Goal: Communication & Community: Ask a question

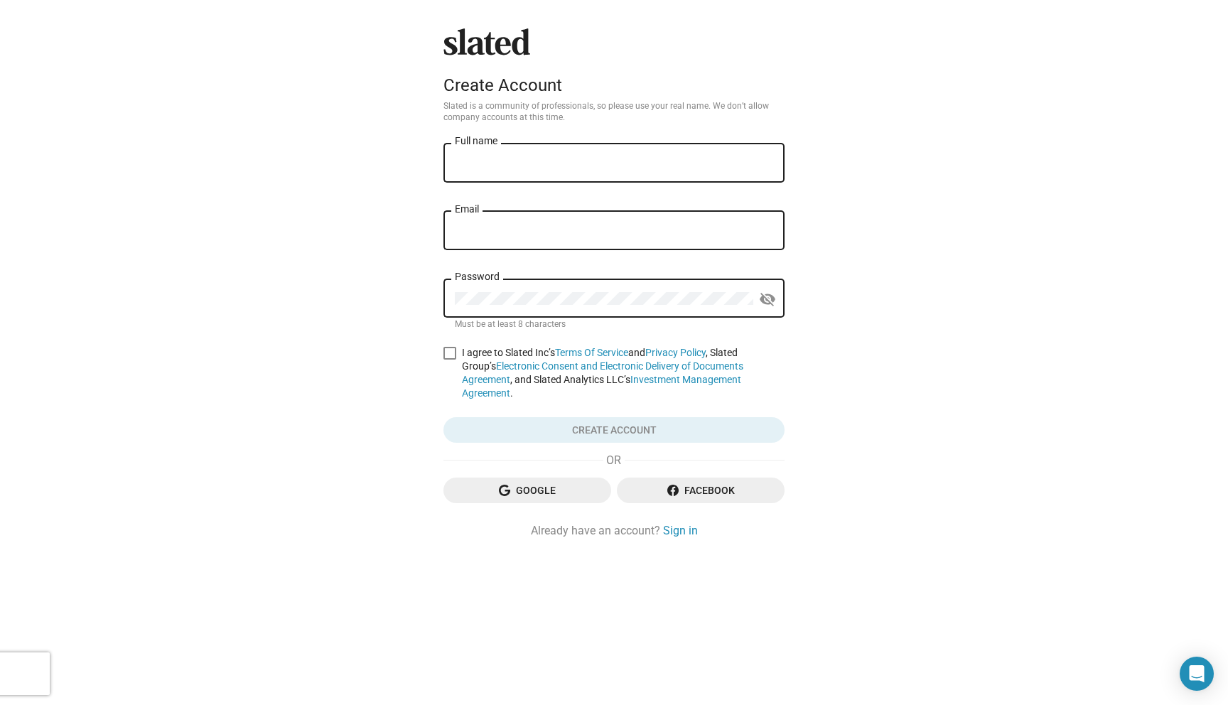
click at [643, 167] on input "Full name" at bounding box center [614, 163] width 318 height 13
click at [519, 485] on span "Google" at bounding box center [527, 491] width 145 height 26
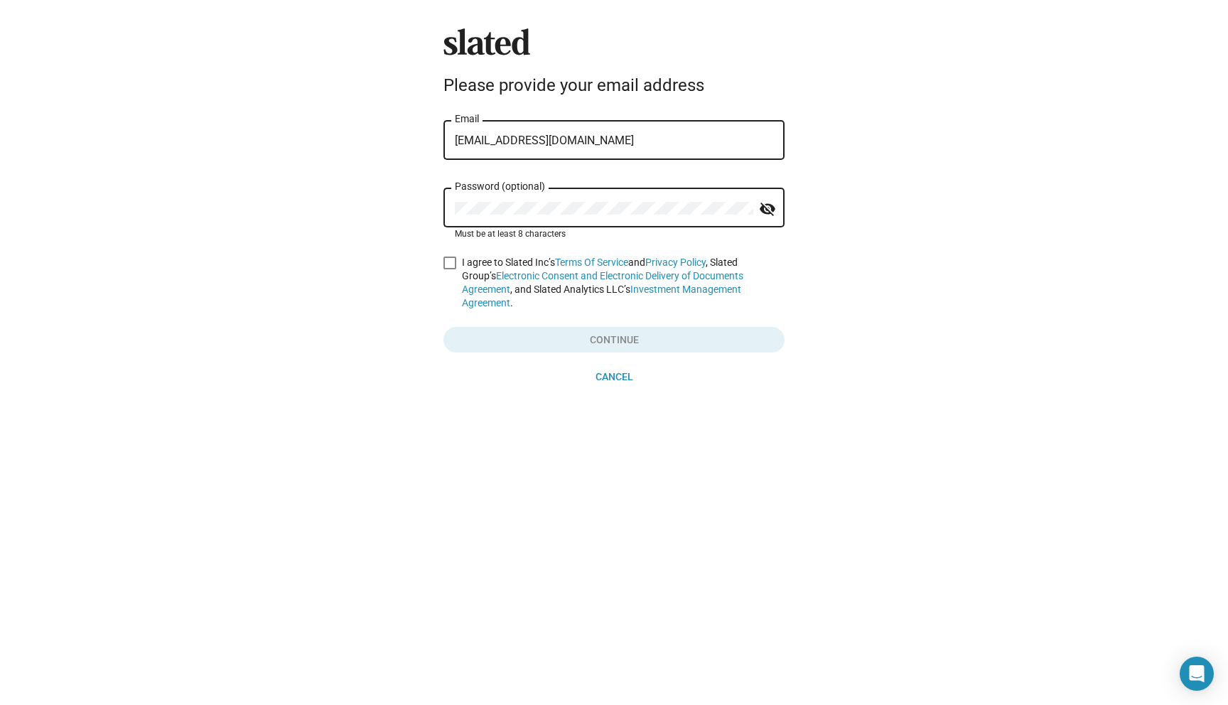
click at [454, 267] on span at bounding box center [450, 263] width 13 height 13
click at [450, 269] on input "I agree to Slated Inc’s Terms Of Service and Privacy Policy , Slated Group’s El…" at bounding box center [449, 269] width 1 height 1
checkbox input "true"
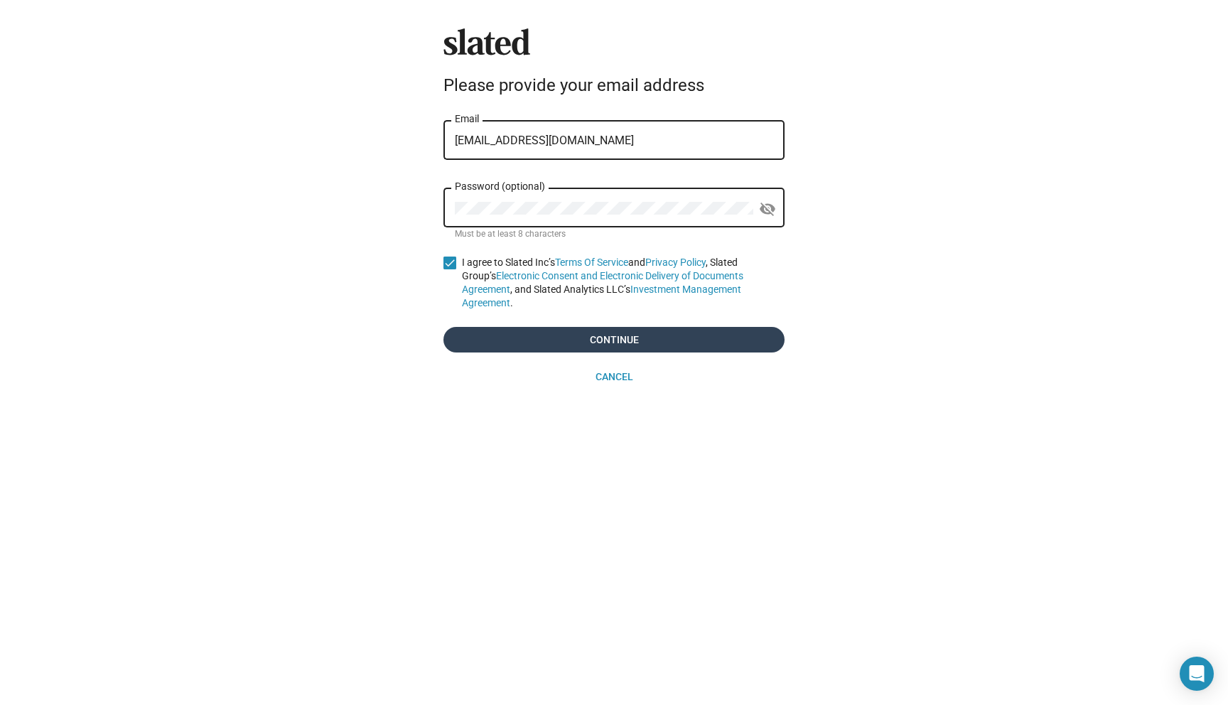
click at [519, 327] on span "Continue" at bounding box center [614, 340] width 318 height 26
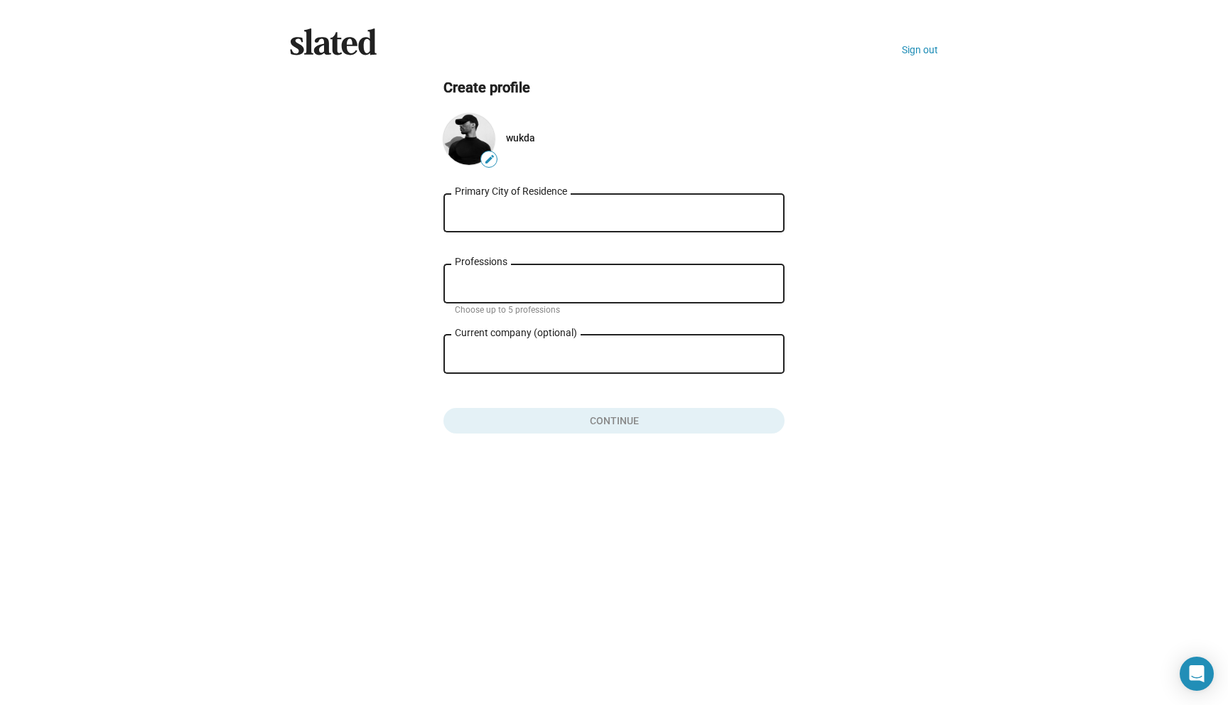
click at [633, 207] on input "Primary City of Residence" at bounding box center [614, 213] width 318 height 13
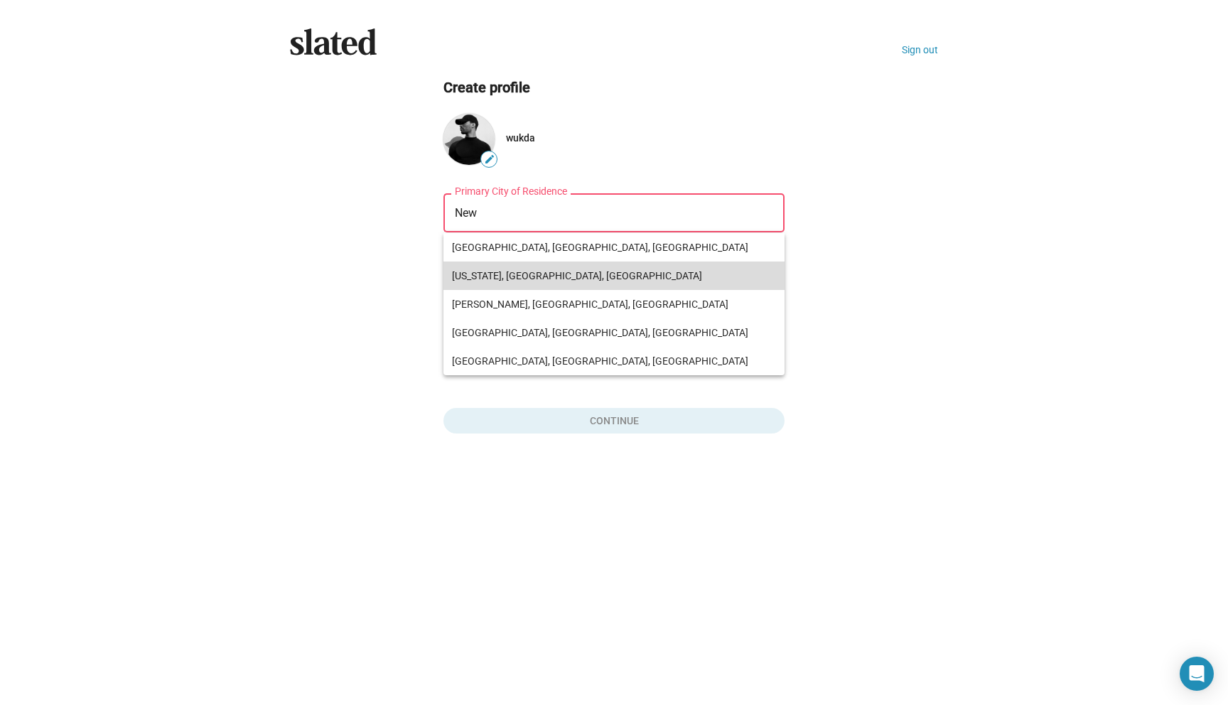
click at [596, 274] on span "[US_STATE], [GEOGRAPHIC_DATA], [GEOGRAPHIC_DATA]" at bounding box center [614, 276] width 324 height 28
type input "[US_STATE], [GEOGRAPHIC_DATA], [GEOGRAPHIC_DATA]"
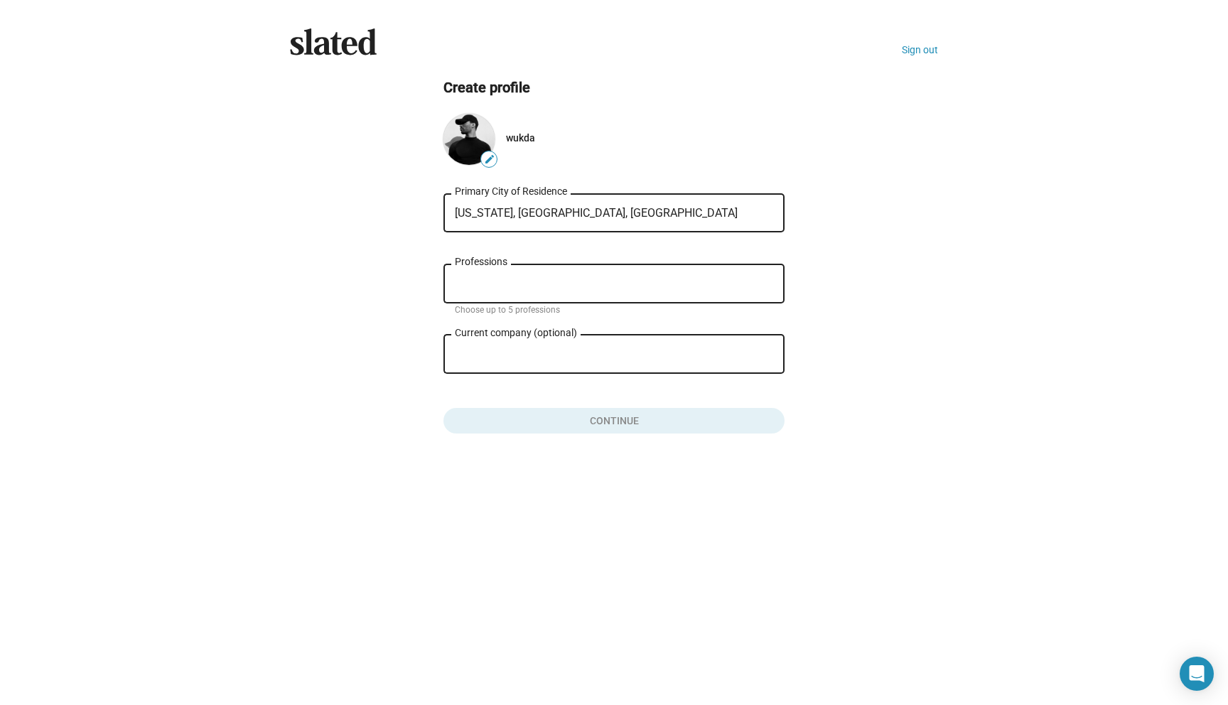
click at [567, 284] on input "Professions" at bounding box center [617, 284] width 318 height 13
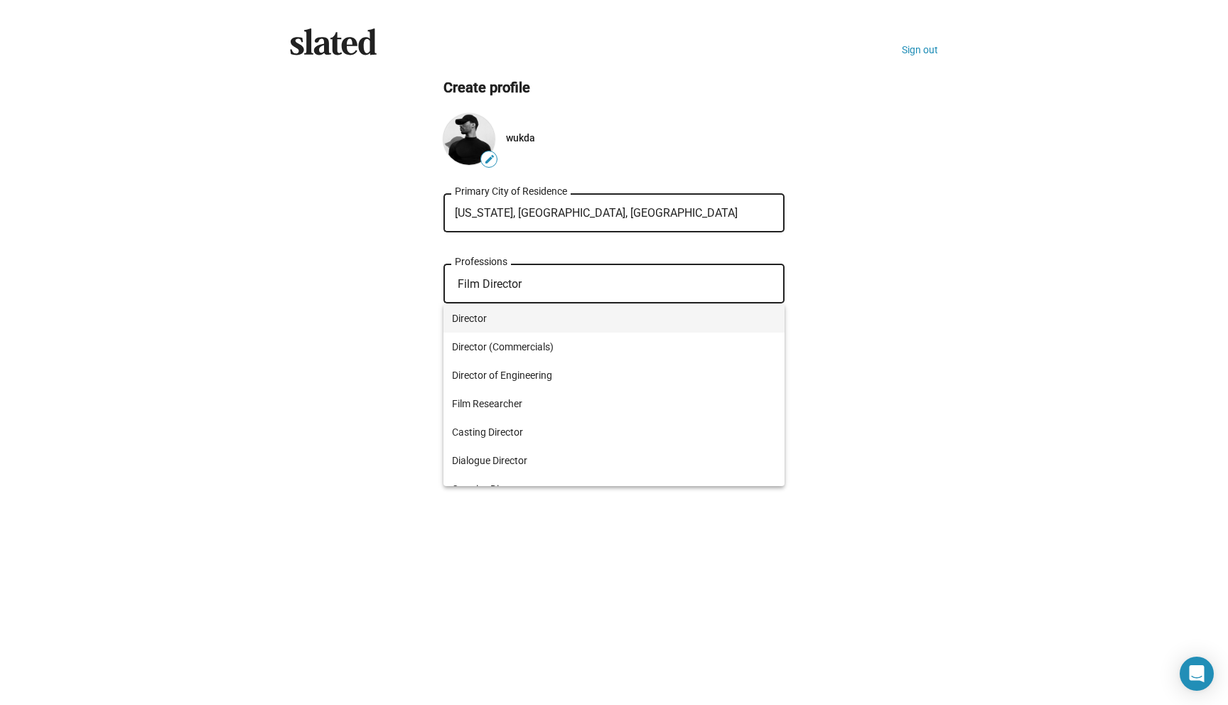
type input "Film Director"
click at [557, 319] on span "Director" at bounding box center [614, 318] width 324 height 28
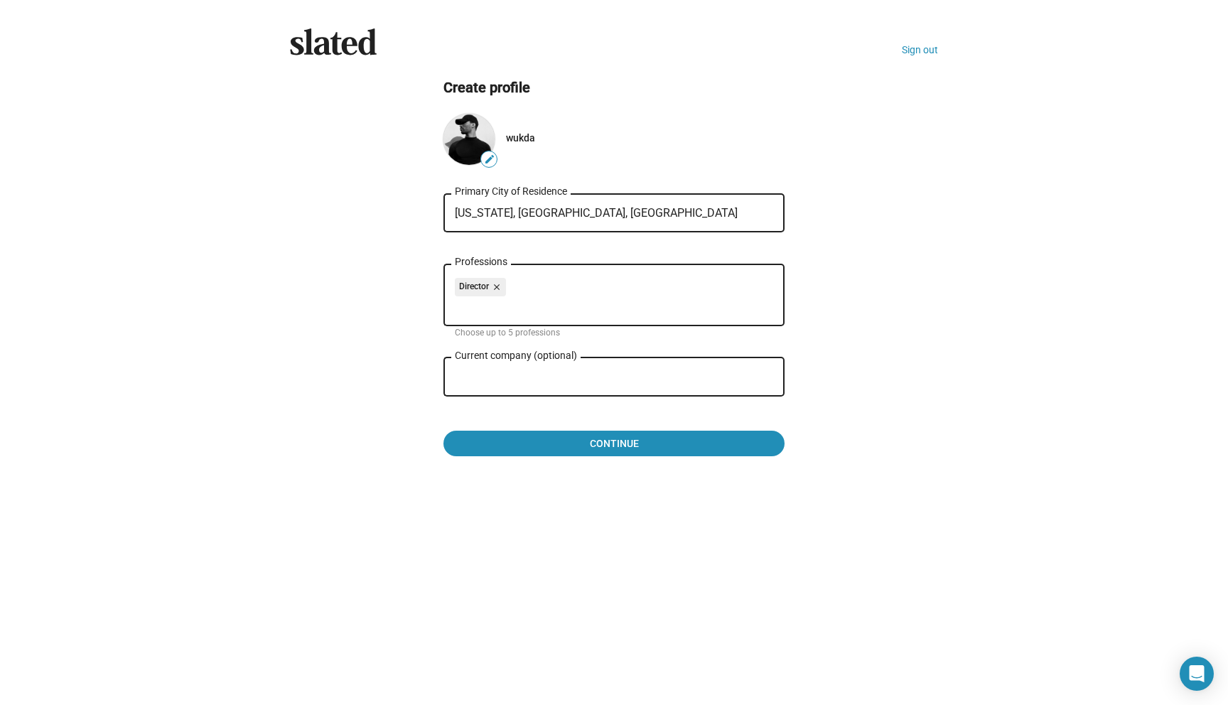
click at [382, 319] on ng-component "Create profile edit wukda [US_STATE], [GEOGRAPHIC_DATA], [DEMOGRAPHIC_DATA] Pri…" at bounding box center [614, 267] width 648 height 379
click at [511, 312] on input "Professions" at bounding box center [617, 307] width 318 height 13
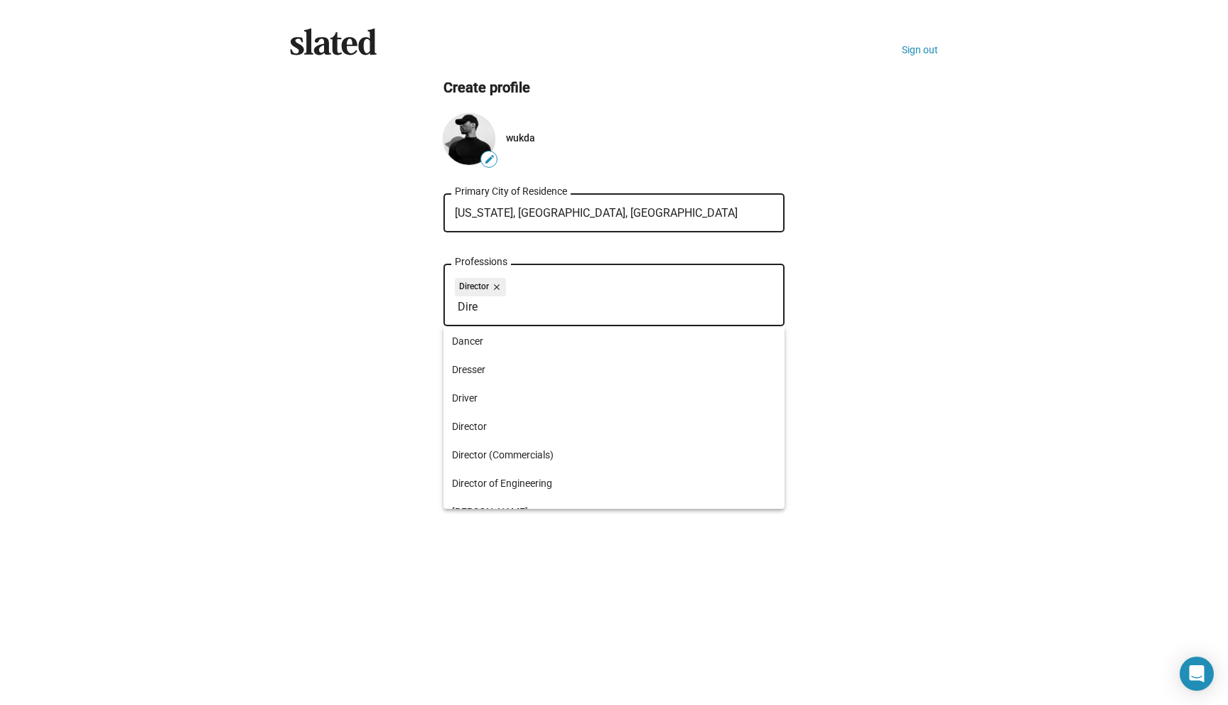
type input "Direc"
drag, startPoint x: 495, startPoint y: 304, endPoint x: 429, endPoint y: 304, distance: 66.8
click at [429, 304] on ng-component "Create profile edit wukda [US_STATE], [GEOGRAPHIC_DATA], [DEMOGRAPHIC_DATA] Pri…" at bounding box center [614, 267] width 648 height 379
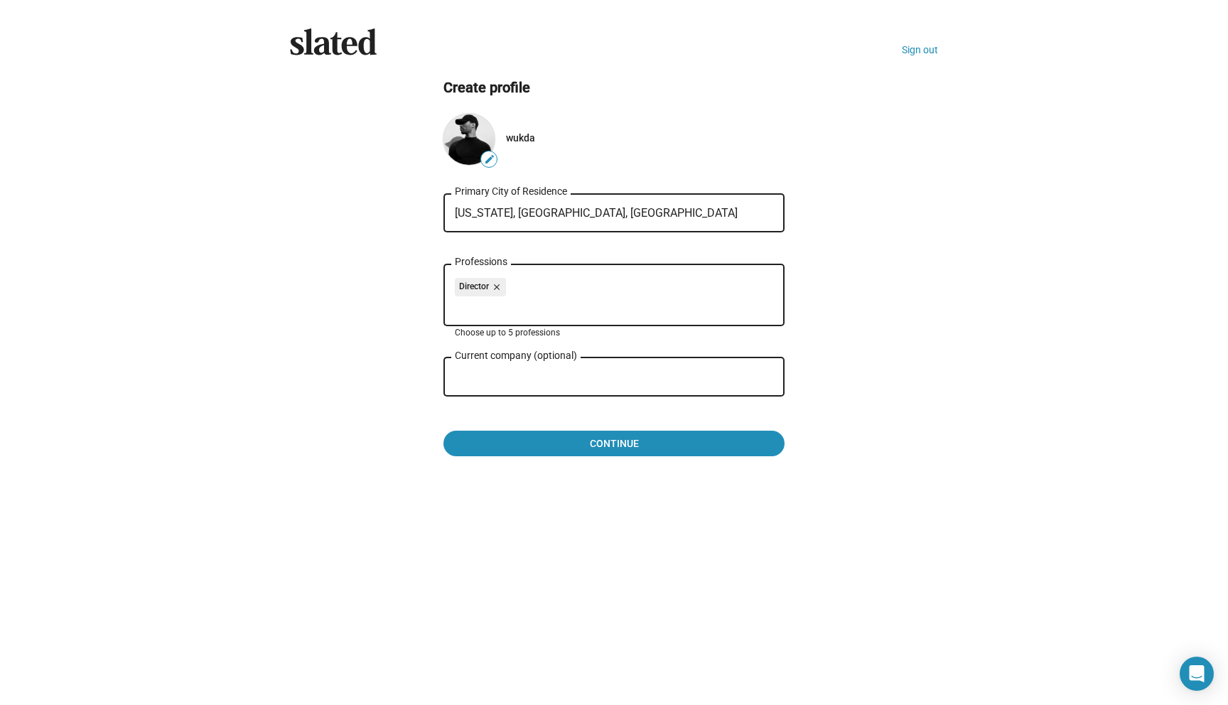
click at [406, 294] on ng-component "Create profile edit wukda [US_STATE], [GEOGRAPHIC_DATA], [DEMOGRAPHIC_DATA] Pri…" at bounding box center [614, 267] width 648 height 379
click at [631, 479] on div "Slated Sign out Create profile edit wukda [US_STATE], [GEOGRAPHIC_DATA], [DEMOG…" at bounding box center [614, 352] width 1228 height 705
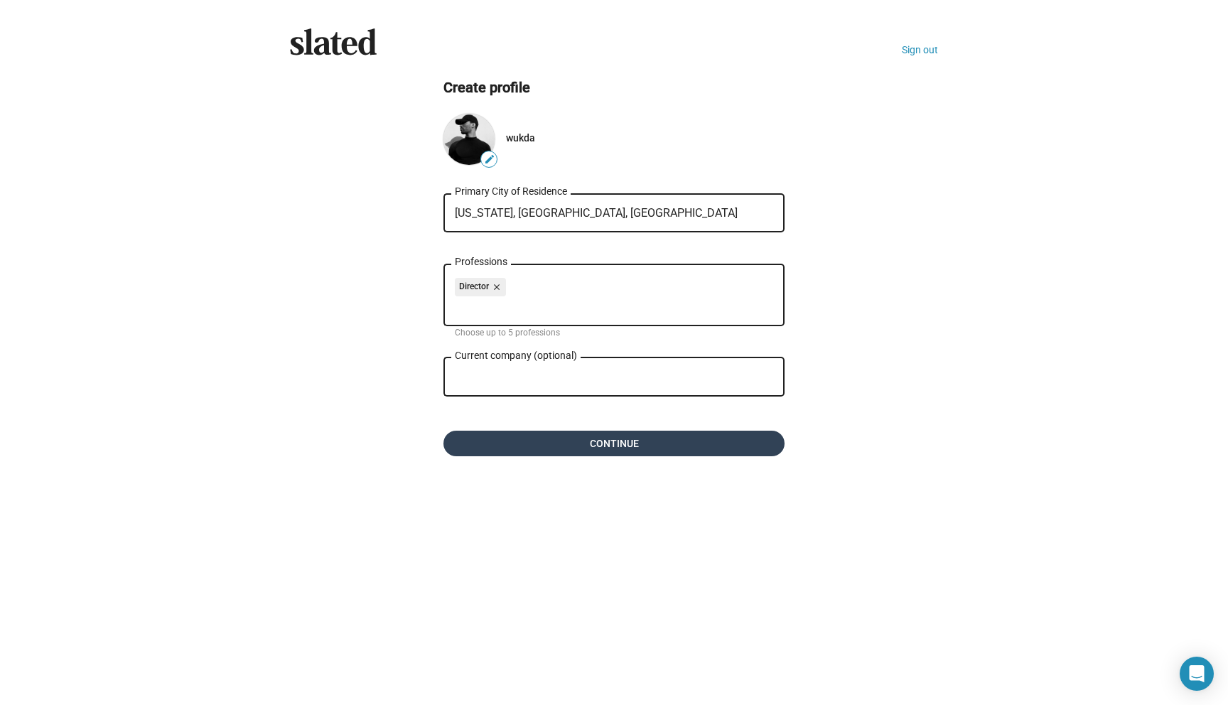
click at [623, 447] on span "Continue" at bounding box center [614, 444] width 318 height 26
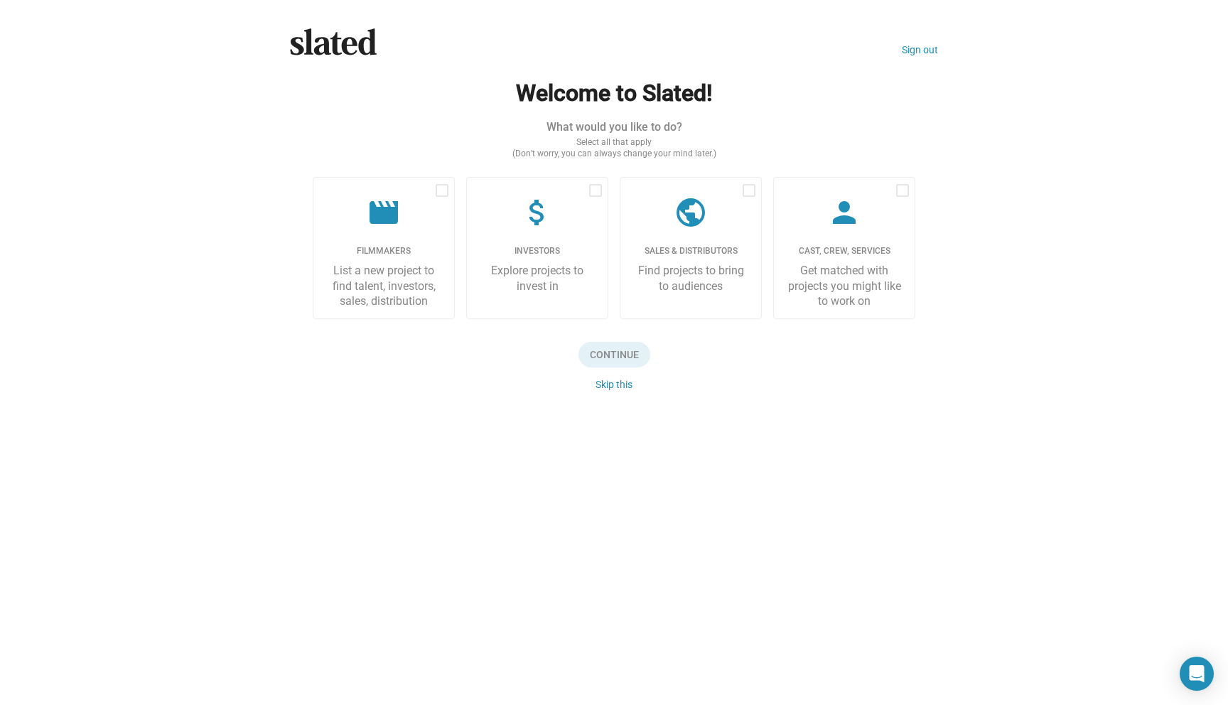
click at [437, 464] on div "Slated Sign out Welcome to Slated! What would you like to do? Select all that a…" at bounding box center [614, 352] width 1228 height 705
click at [441, 191] on span at bounding box center [442, 190] width 13 height 13
click at [441, 197] on input "checkbox" at bounding box center [441, 197] width 1 height 1
checkbox input "true"
click at [621, 360] on span "Continue" at bounding box center [615, 355] width 72 height 26
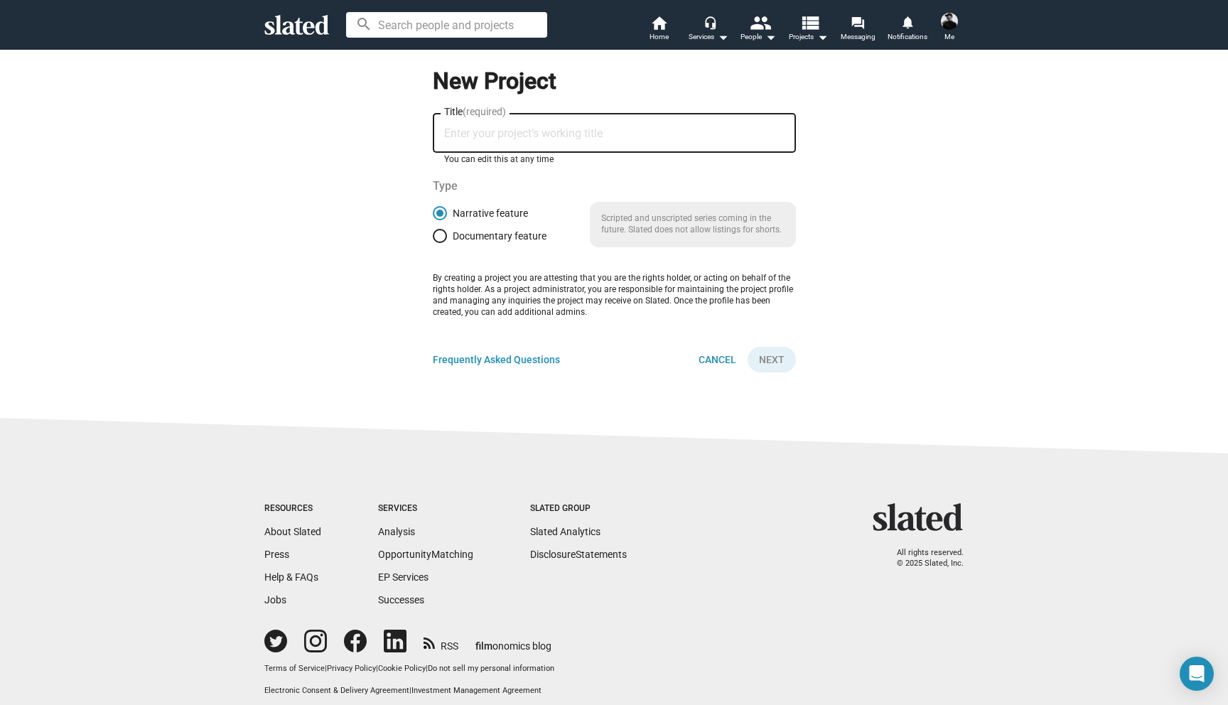
click at [557, 136] on input "Title (required)" at bounding box center [614, 133] width 341 height 13
click at [508, 361] on link "Frequently Asked Questions" at bounding box center [496, 360] width 127 height 14
click at [1191, 667] on icon "Open Intercom Messenger" at bounding box center [1197, 674] width 18 height 21
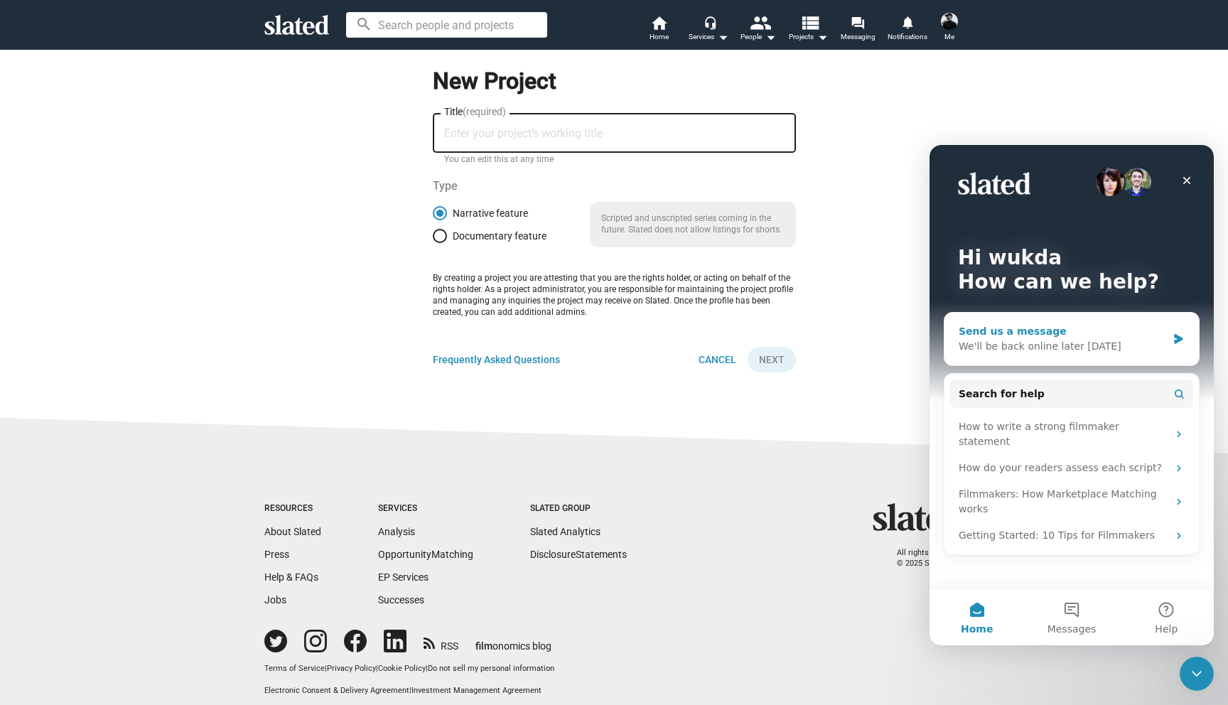
click at [1099, 328] on div "Send us a message" at bounding box center [1063, 331] width 208 height 15
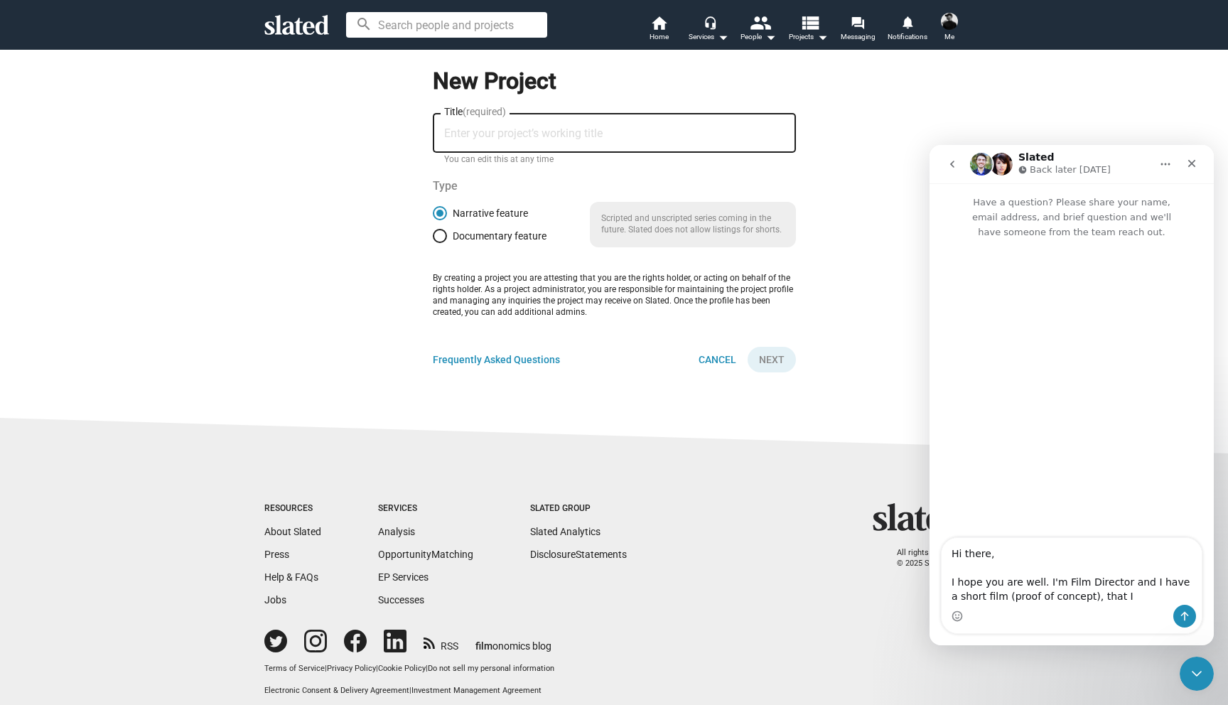
click at [1081, 596] on textarea "Hi there, I hope you are well. I'm Film Director and I have a short film (proof…" at bounding box center [1072, 571] width 260 height 67
click at [1029, 601] on textarea "Hi there, I hope you are well. I'm Film Director and I have a short film (proof…" at bounding box center [1072, 564] width 260 height 81
click at [1176, 594] on textarea "Hi there, I hope you are well. I'm Film Director and I have a short film (proof…" at bounding box center [1072, 557] width 260 height 95
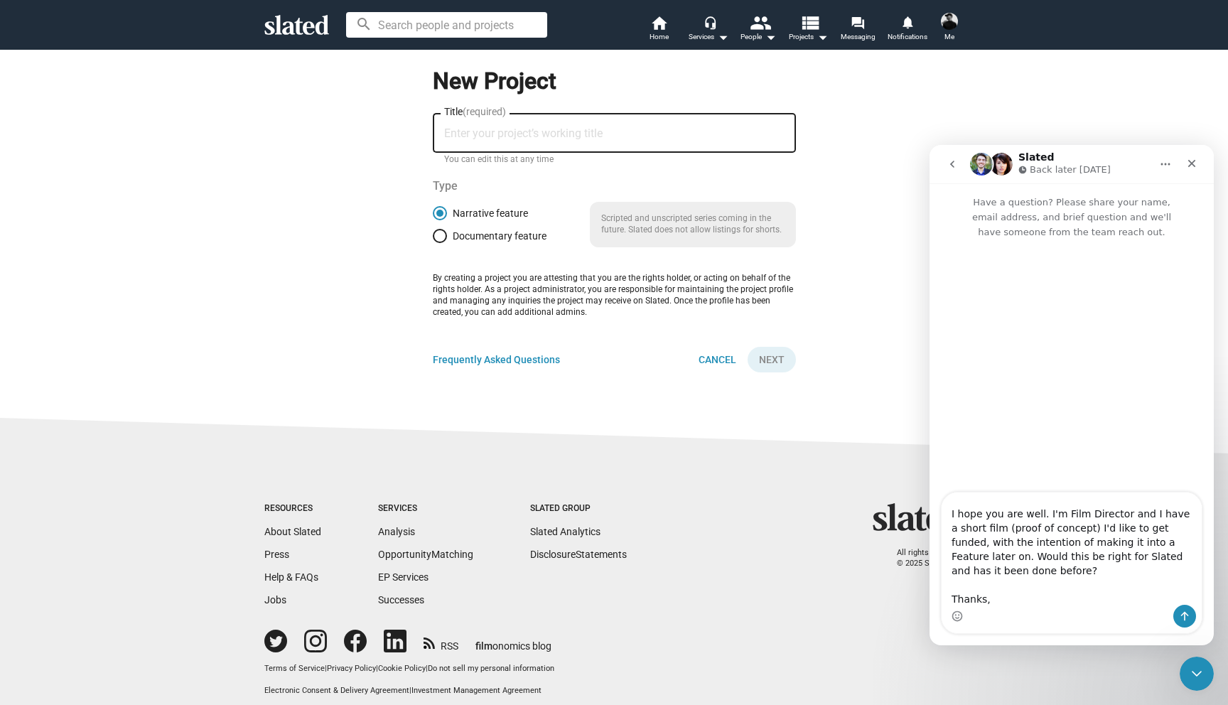
scroll to position [51, 0]
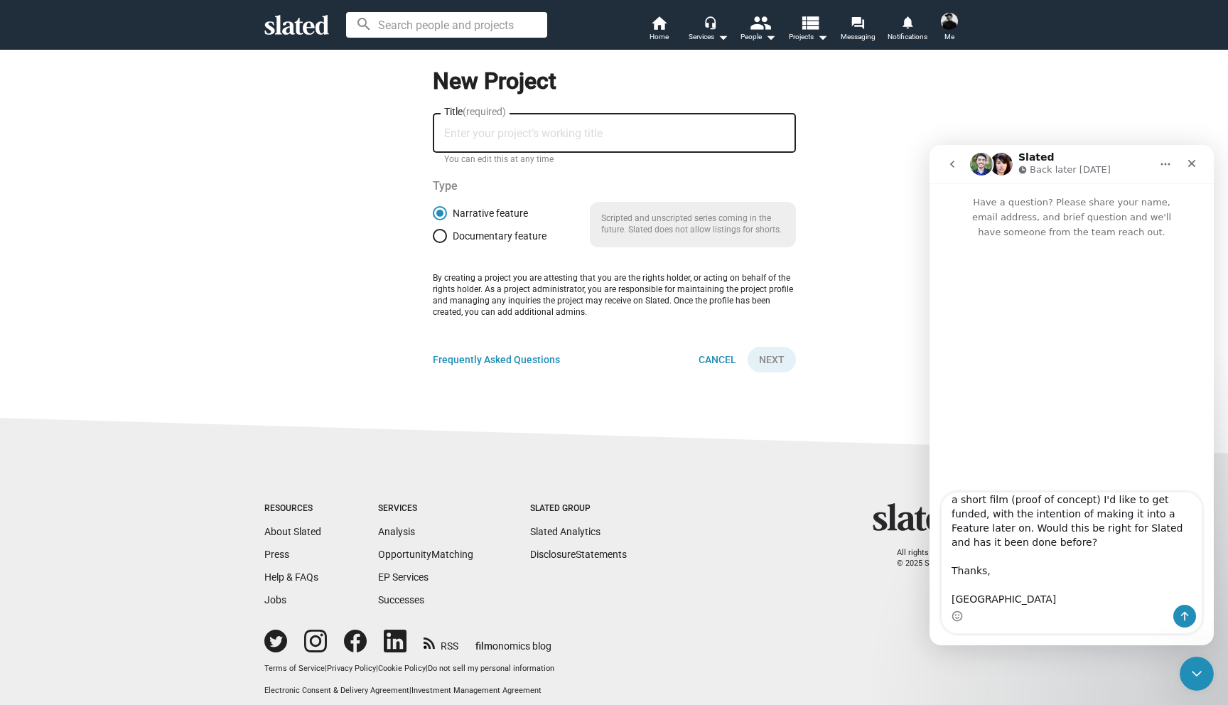
click at [1140, 564] on textarea "Hi there, I hope you are well. I'm Film Director and I have a short film (proof…" at bounding box center [1072, 549] width 260 height 112
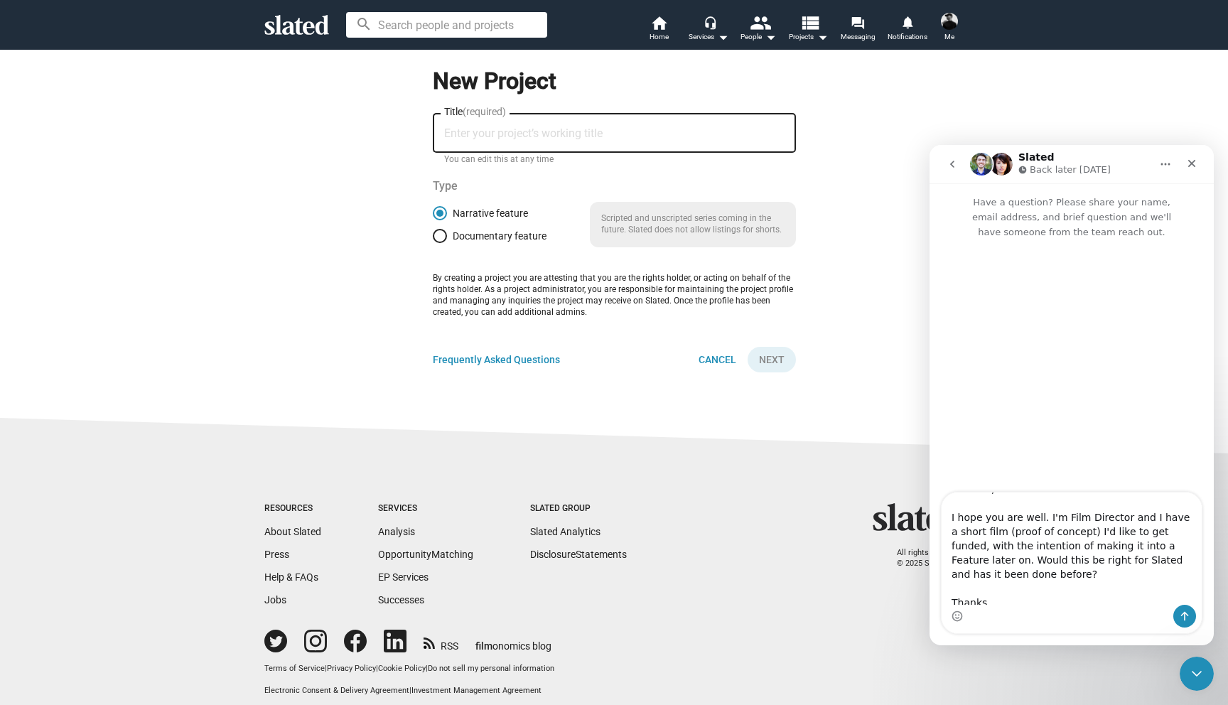
scroll to position [0, 0]
click at [1029, 514] on textarea "Hi there, I hope you are well. I'm Film Director and I have a short film (proof…" at bounding box center [1072, 549] width 260 height 112
drag, startPoint x: 1177, startPoint y: 535, endPoint x: 1123, endPoint y: 540, distance: 54.3
click at [1123, 540] on textarea "Hi there, I hope you are well. I'm Film Director and I have a short film (proof…" at bounding box center [1072, 549] width 260 height 112
click at [1141, 541] on textarea "Hi there, I hope you are well. I'm Film Director and I have a short film (proof…" at bounding box center [1072, 549] width 260 height 112
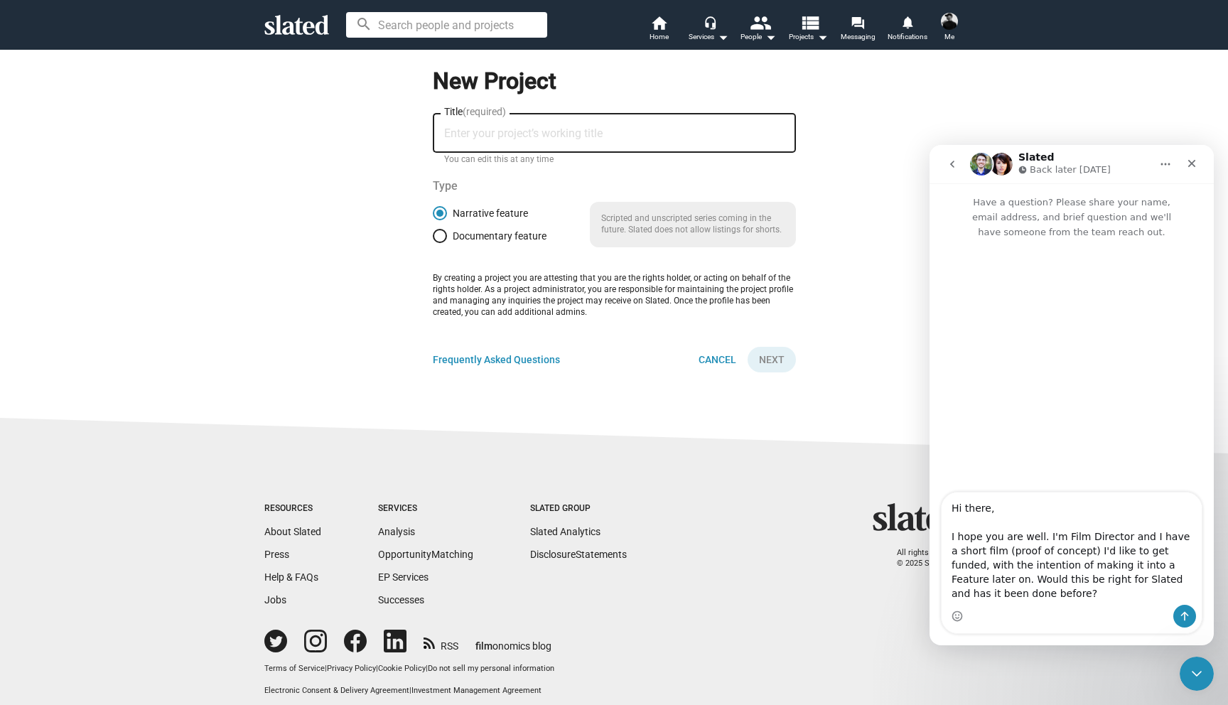
drag, startPoint x: 1167, startPoint y: 538, endPoint x: 1120, endPoint y: 539, distance: 46.2
click at [1120, 539] on textarea "Hi there, I hope you are well. I'm Film Director and I have a short film (proof…" at bounding box center [1072, 549] width 260 height 112
click at [1193, 538] on textarea "Hi there, I hope you are well. I'm Film Director with a short film (proof of co…" at bounding box center [1072, 549] width 260 height 112
click at [1020, 566] on textarea "Hi there, I hope you are well. I'm Film Director with a short film script (proo…" at bounding box center [1072, 549] width 260 height 112
click at [987, 554] on textarea "Hi there, I hope you are well. I'm Film Director with a short film script (proo…" at bounding box center [1072, 549] width 260 height 112
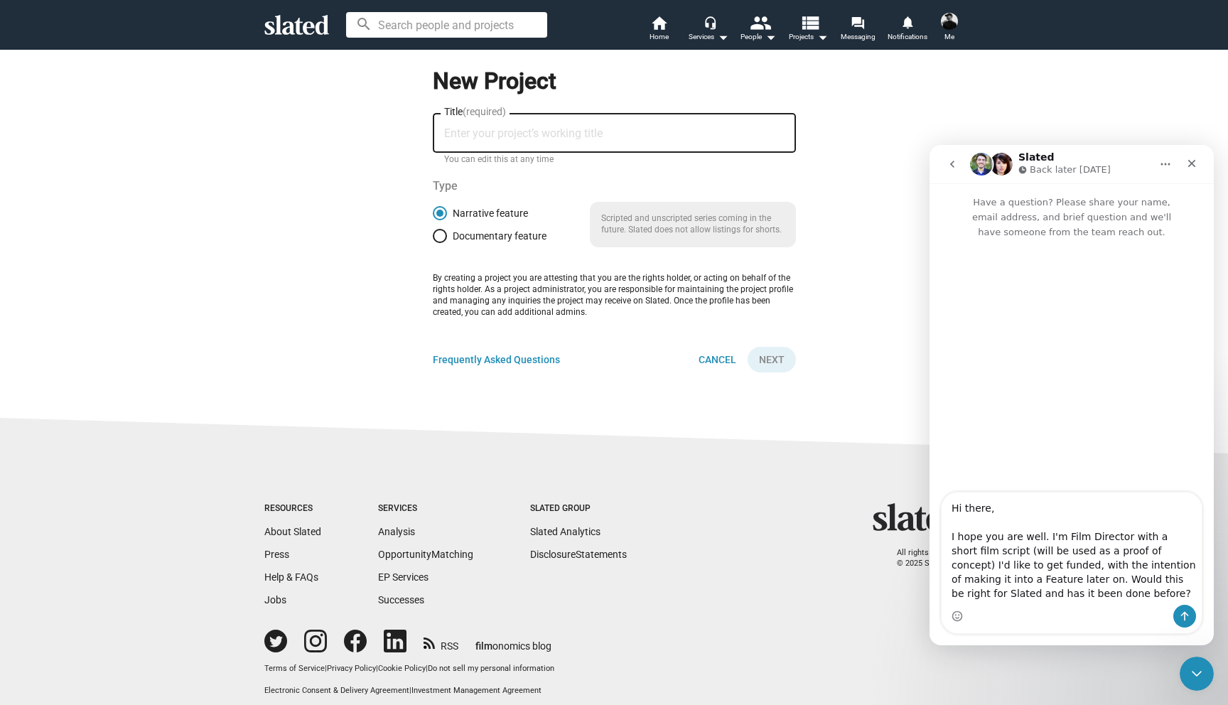
click at [1081, 570] on textarea "Hi there, I hope you are well. I'm Film Director with a short film script (will…" at bounding box center [1072, 549] width 260 height 112
click at [1076, 572] on textarea "Hi there, I hope you are well. I'm Film Director with a short film script (will…" at bounding box center [1072, 549] width 260 height 112
click at [1105, 595] on textarea "Hi there, I hope you are well. I'm Film Director with a short film script (will…" at bounding box center [1072, 549] width 260 height 112
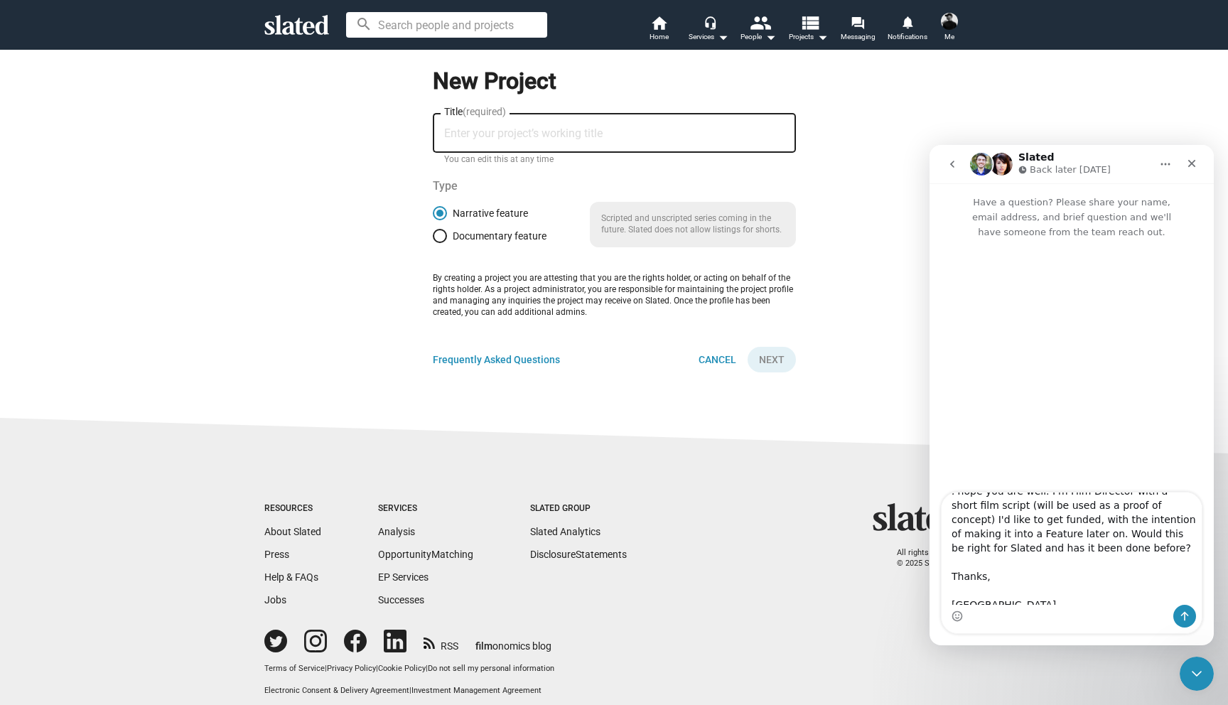
scroll to position [54, 0]
type textarea "Hi there, I hope you are well. I'm Film Director with a short film script (will…"
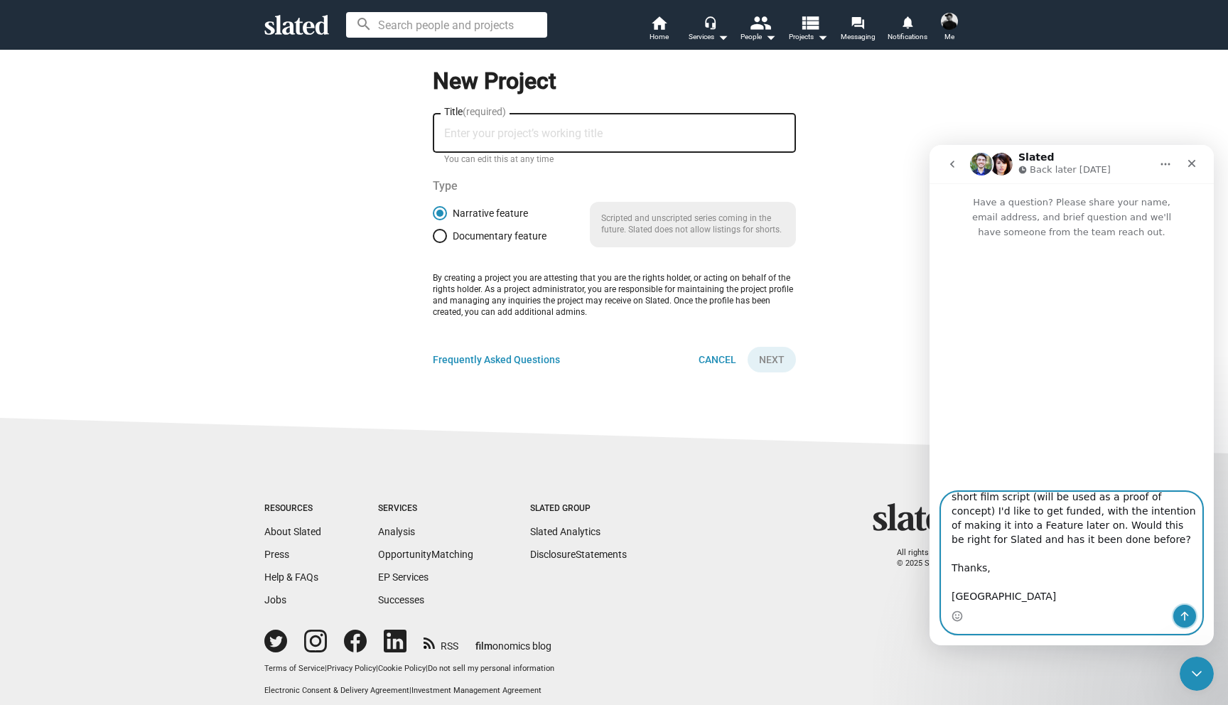
click at [1182, 614] on icon "Send a message…" at bounding box center [1184, 616] width 11 height 11
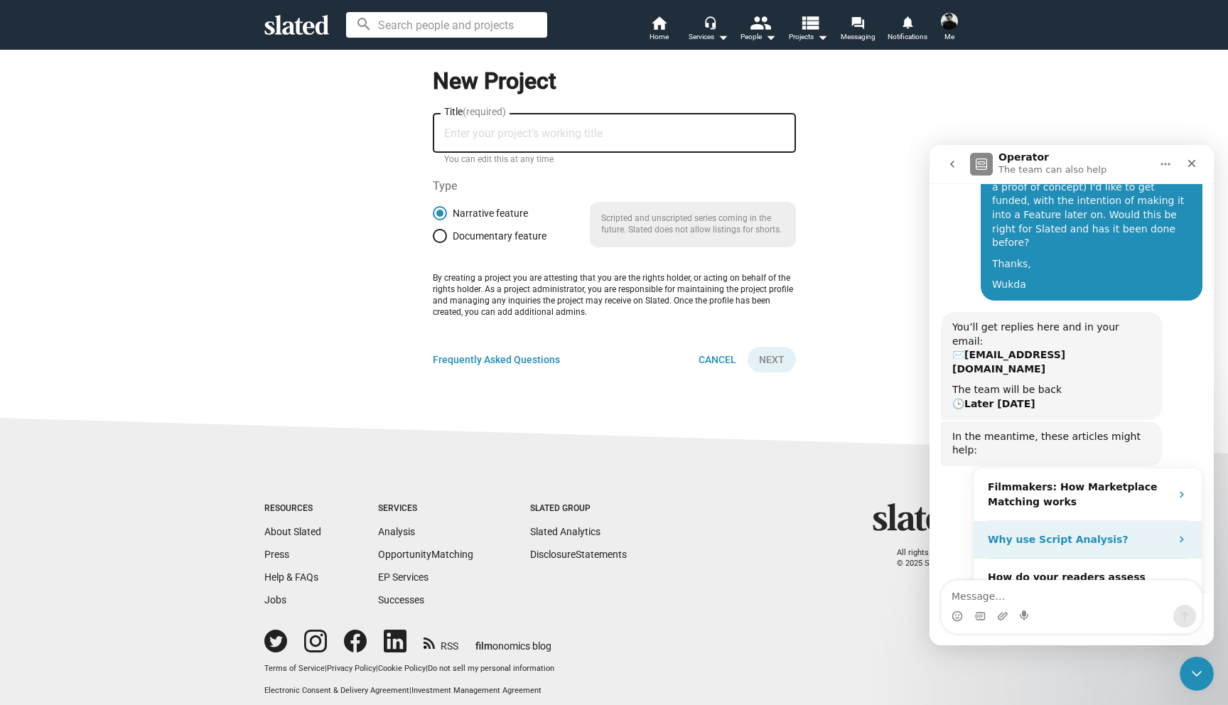
scroll to position [159, 0]
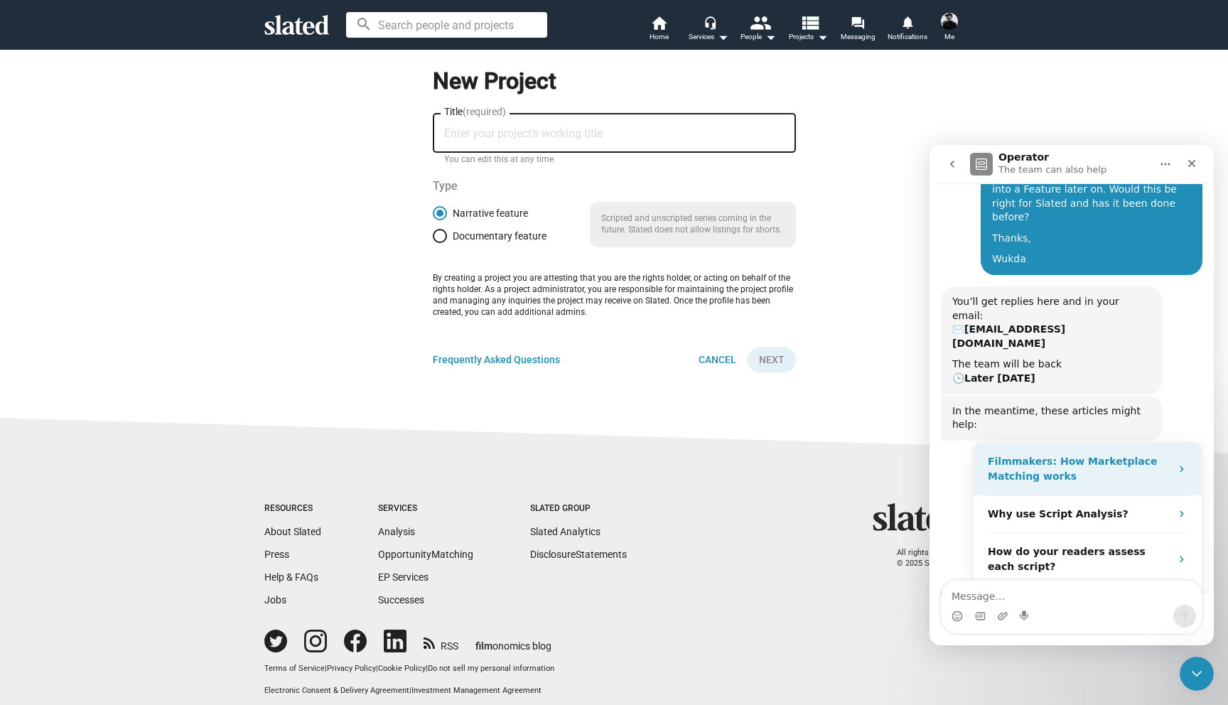
click at [1142, 454] on div "Filmmakers: How Marketplace Matching works" at bounding box center [1079, 469] width 183 height 30
click at [1105, 456] on strong "Filmmakers: How Marketplace Matching works" at bounding box center [1073, 469] width 170 height 26
click at [1124, 456] on strong "Filmmakers: How Marketplace Matching works" at bounding box center [1073, 469] width 170 height 26
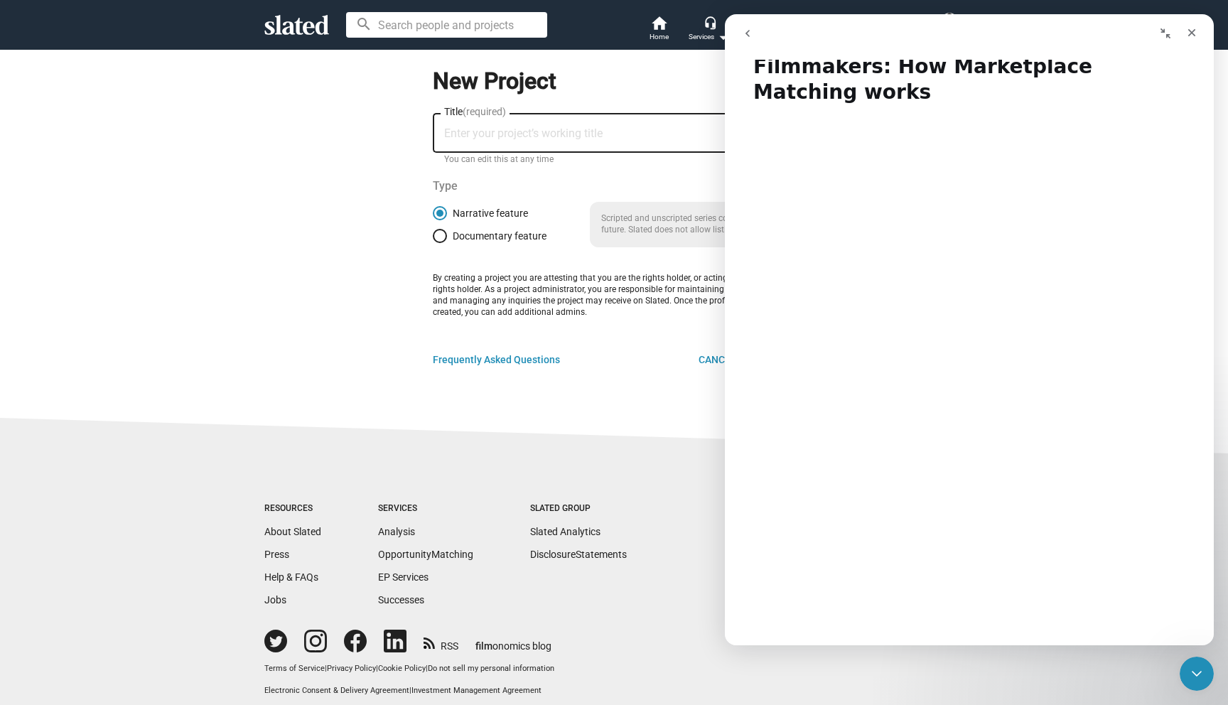
scroll to position [33, 0]
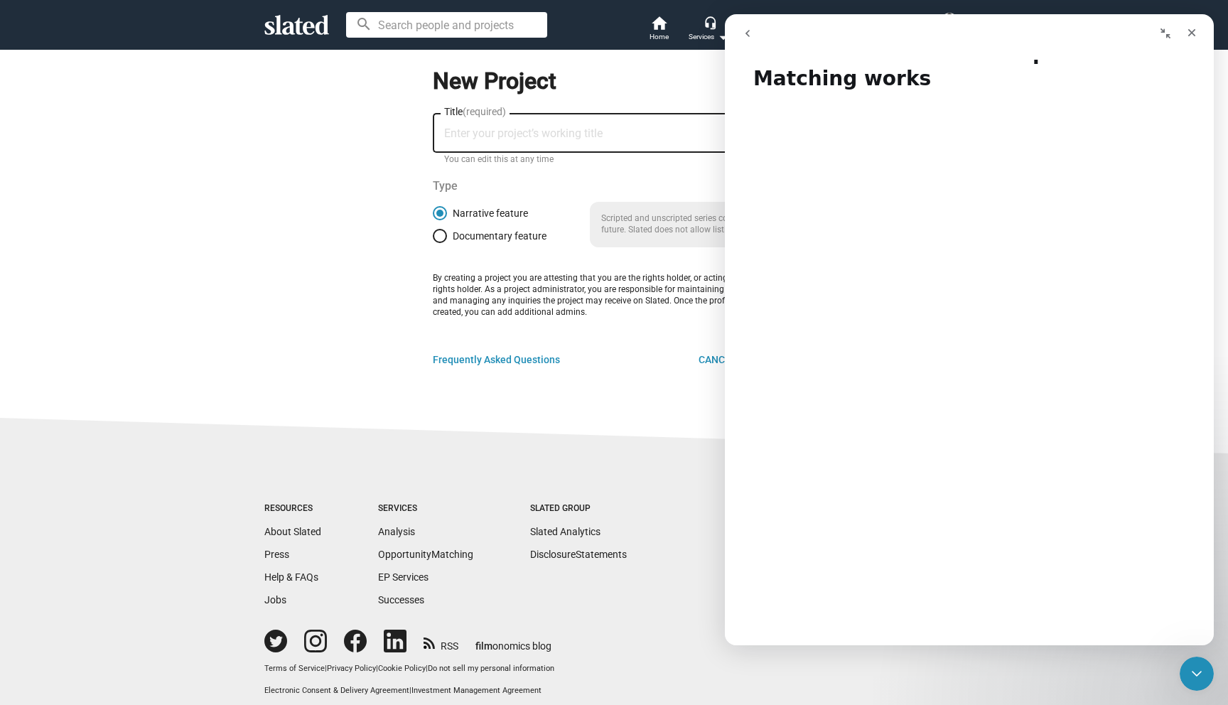
click at [750, 34] on icon "go back" at bounding box center [747, 33] width 11 height 11
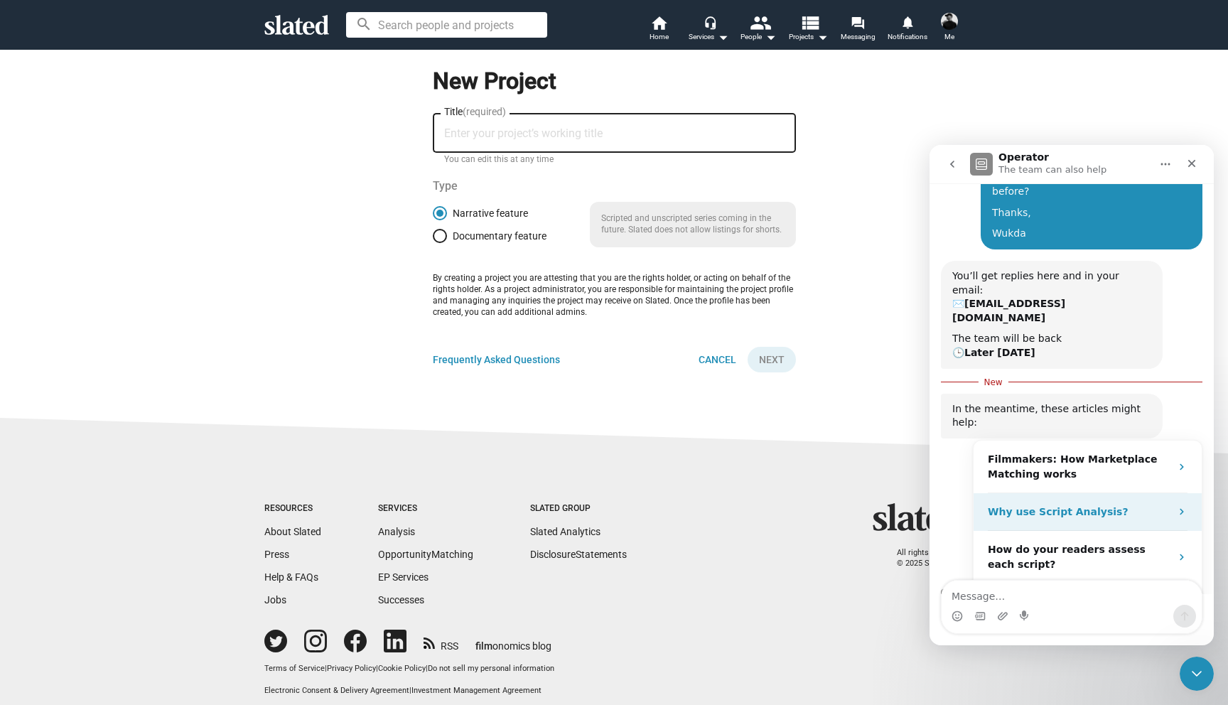
scroll to position [0, 0]
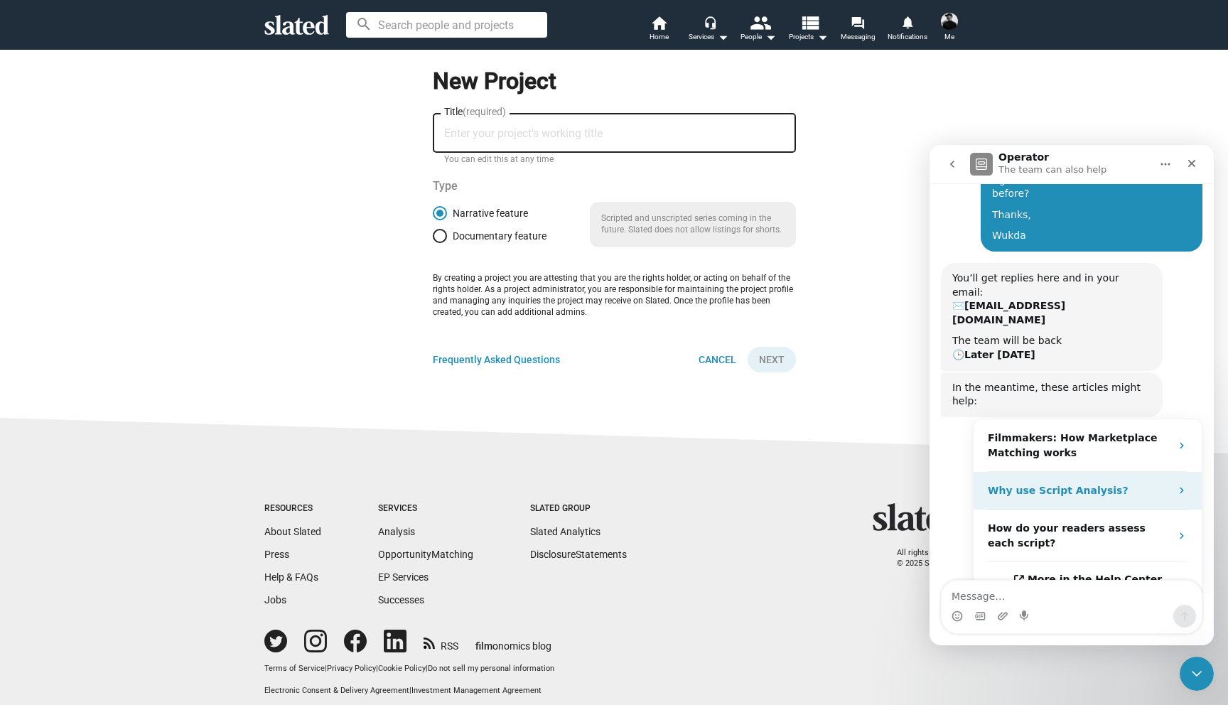
click at [1081, 485] on strong "Why use Script Analysis?" at bounding box center [1058, 490] width 141 height 11
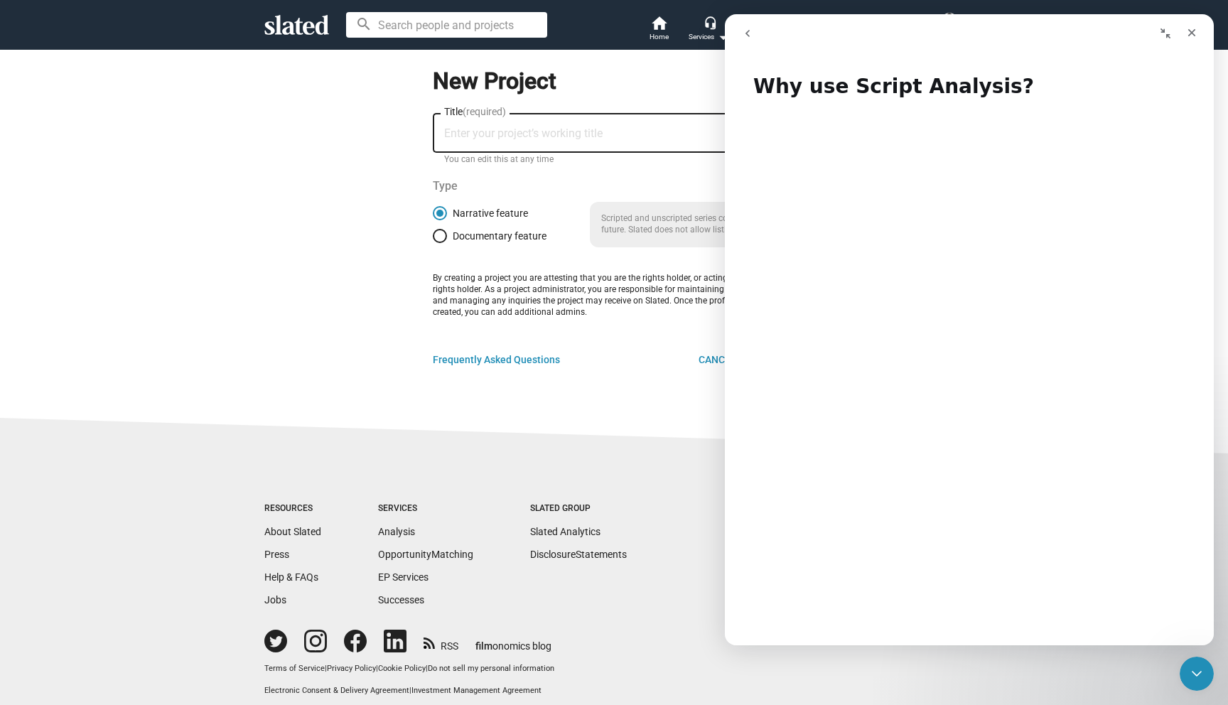
click at [751, 33] on icon "go back" at bounding box center [747, 33] width 11 height 11
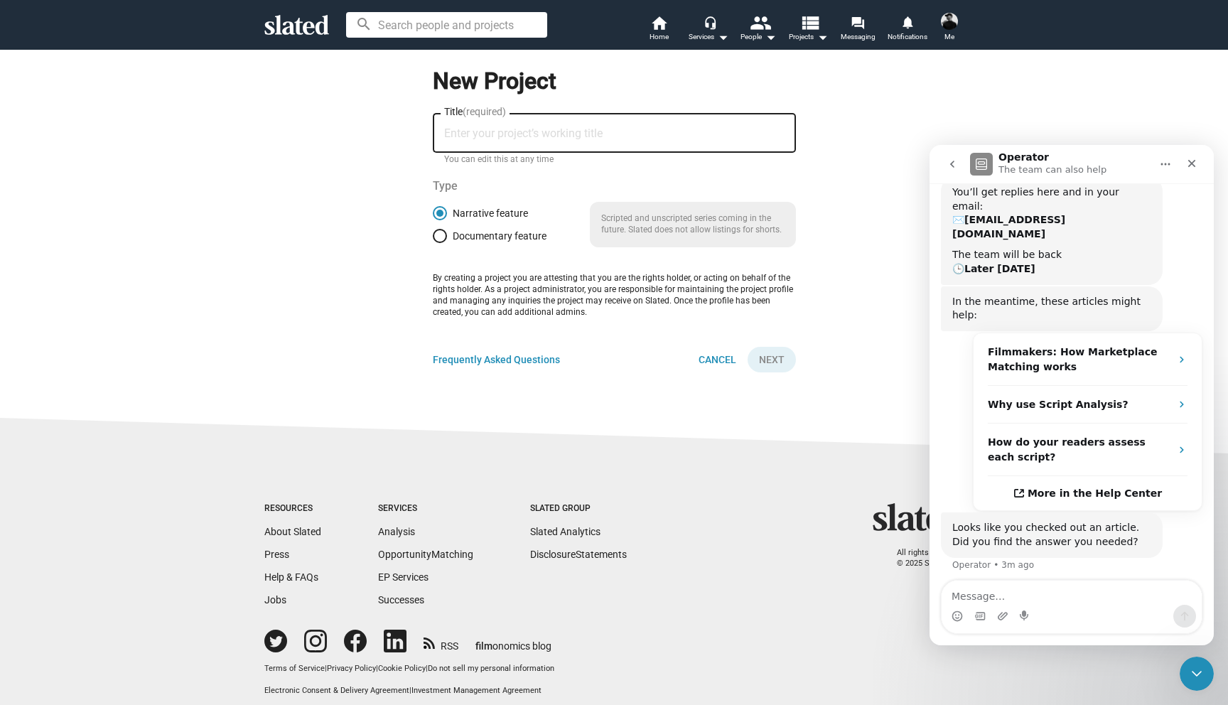
scroll to position [270, 0]
click at [1083, 434] on div "How do your readers assess each script?" at bounding box center [1079, 449] width 183 height 30
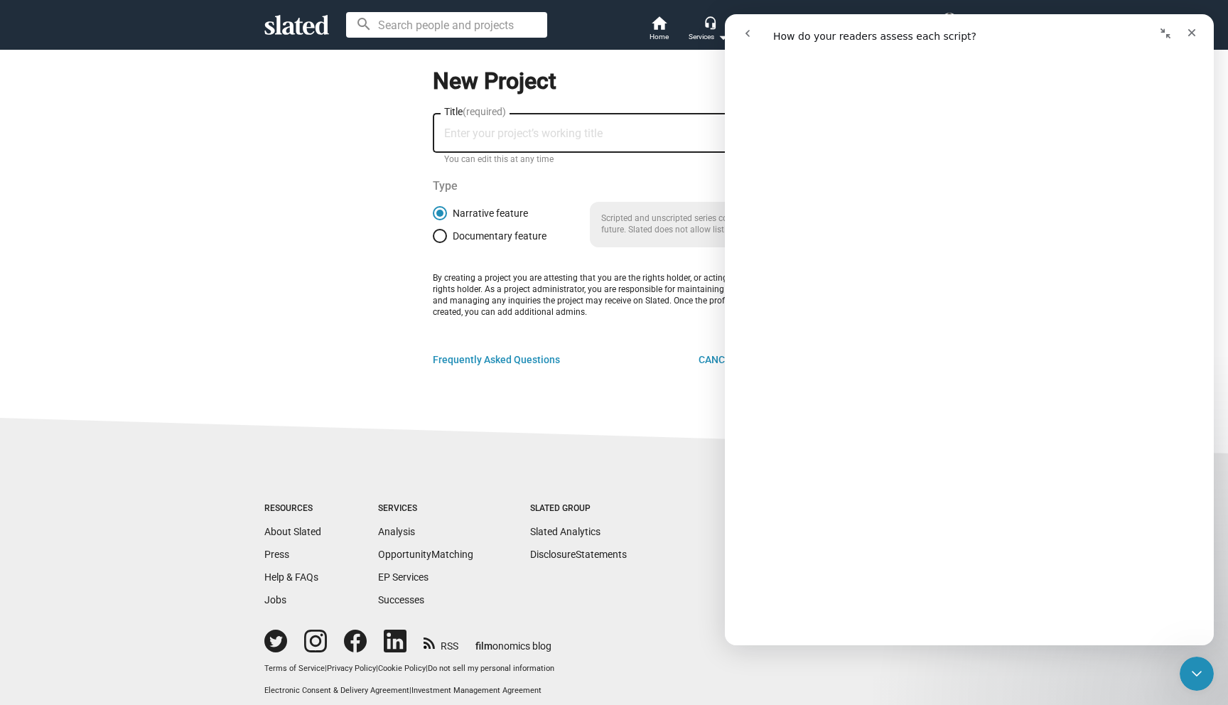
scroll to position [296, 0]
click at [744, 26] on button "go back" at bounding box center [747, 33] width 27 height 27
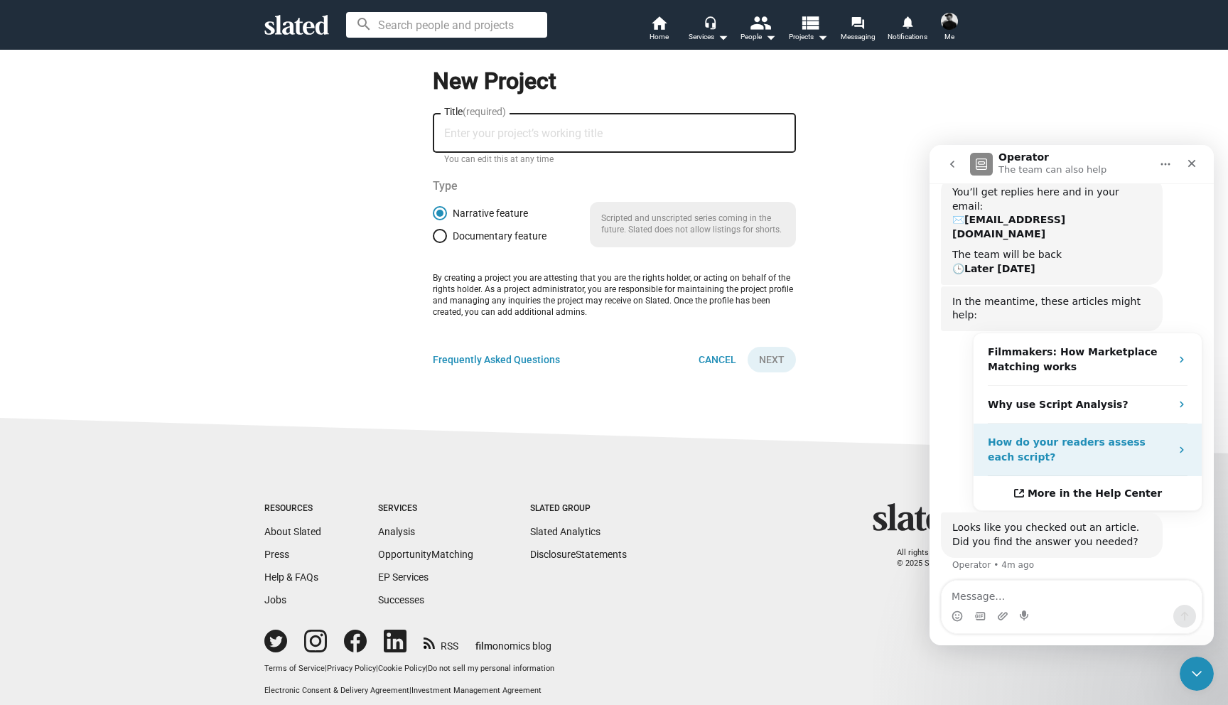
scroll to position [270, 0]
click at [1172, 597] on button "No" at bounding box center [1178, 611] width 35 height 28
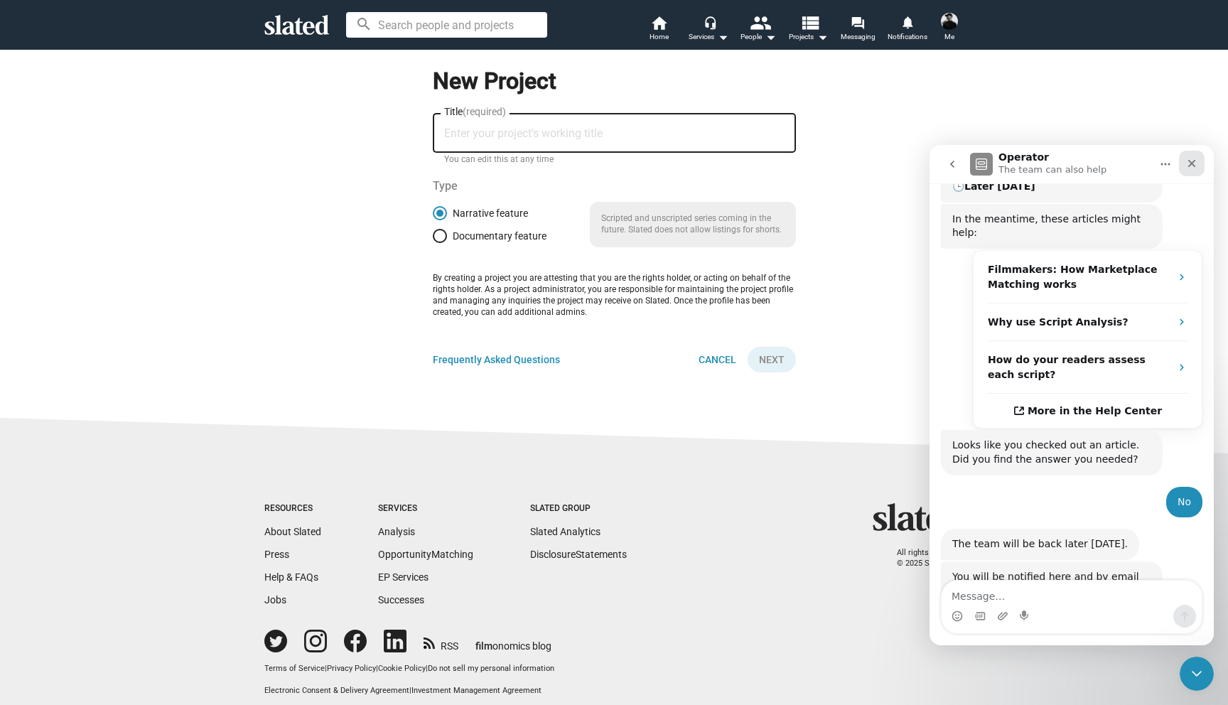
scroll to position [350, 0]
click at [1190, 156] on div "Close" at bounding box center [1192, 164] width 26 height 26
